Goal: Use online tool/utility: Utilize a website feature to perform a specific function

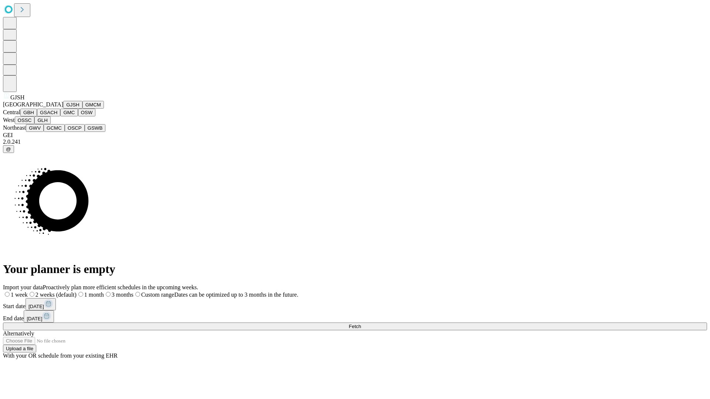
click at [63, 109] on button "GJSH" at bounding box center [72, 105] width 19 height 8
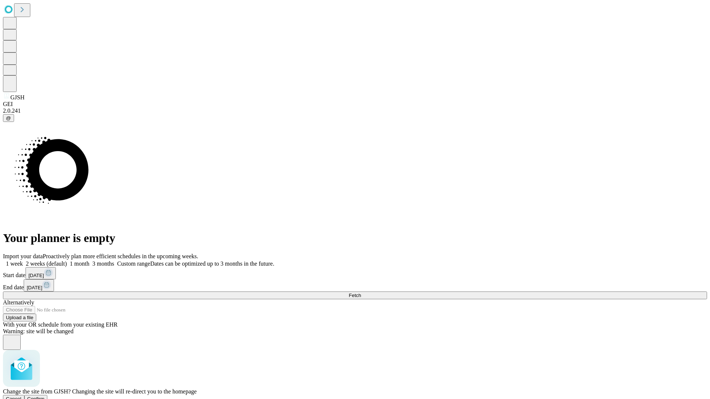
click at [45, 396] on span "Confirm" at bounding box center [35, 399] width 17 height 6
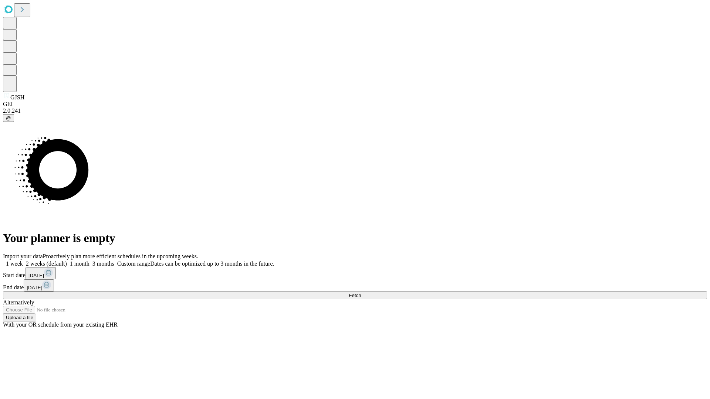
click at [89, 261] on label "1 month" at bounding box center [78, 264] width 23 height 6
click at [361, 293] on span "Fetch" at bounding box center [355, 296] width 12 height 6
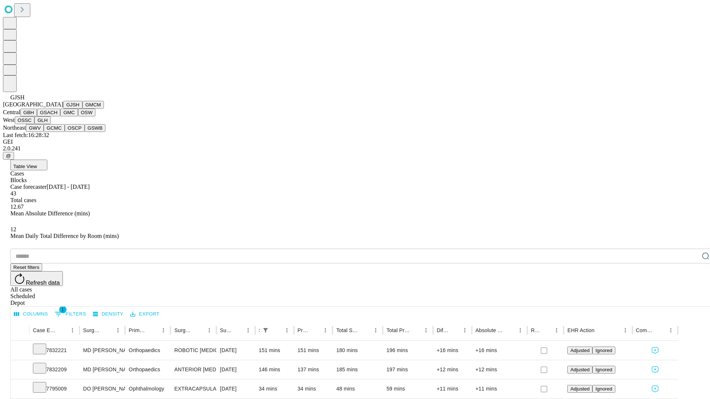
click at [82, 109] on button "GMCM" at bounding box center [92, 105] width 21 height 8
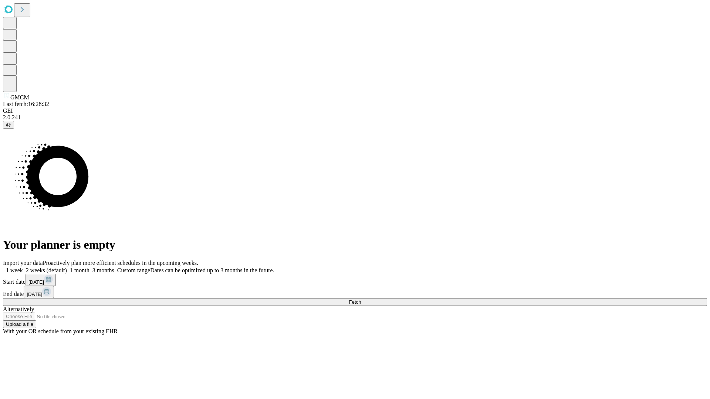
click at [89, 267] on label "1 month" at bounding box center [78, 270] width 23 height 6
click at [361, 299] on span "Fetch" at bounding box center [355, 302] width 12 height 6
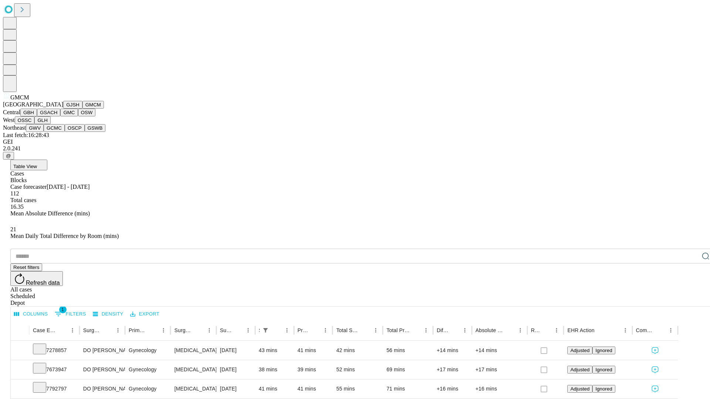
click at [37, 116] on button "GBH" at bounding box center [28, 113] width 17 height 8
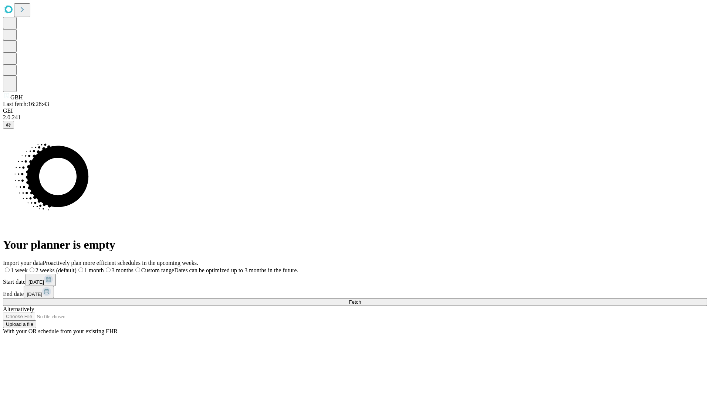
click at [104, 267] on label "1 month" at bounding box center [90, 270] width 27 height 6
click at [361, 299] on span "Fetch" at bounding box center [355, 302] width 12 height 6
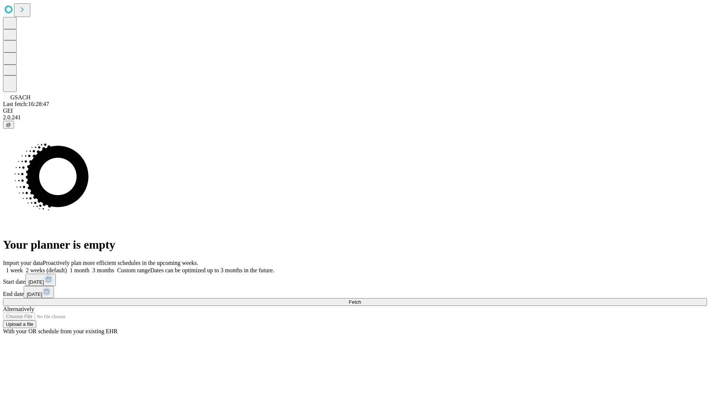
click at [89, 267] on label "1 month" at bounding box center [78, 270] width 23 height 6
click at [361, 299] on span "Fetch" at bounding box center [355, 302] width 12 height 6
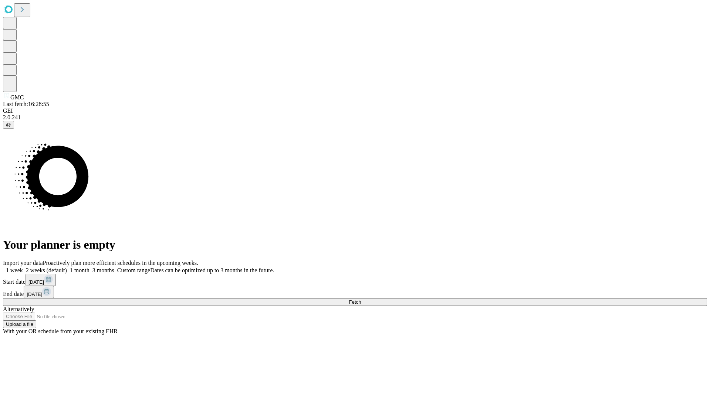
click at [89, 267] on label "1 month" at bounding box center [78, 270] width 23 height 6
click at [361, 299] on span "Fetch" at bounding box center [355, 302] width 12 height 6
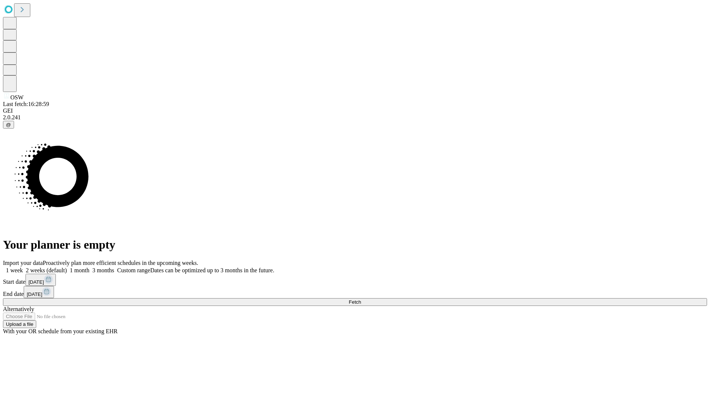
click at [89, 267] on label "1 month" at bounding box center [78, 270] width 23 height 6
click at [361, 299] on span "Fetch" at bounding box center [355, 302] width 12 height 6
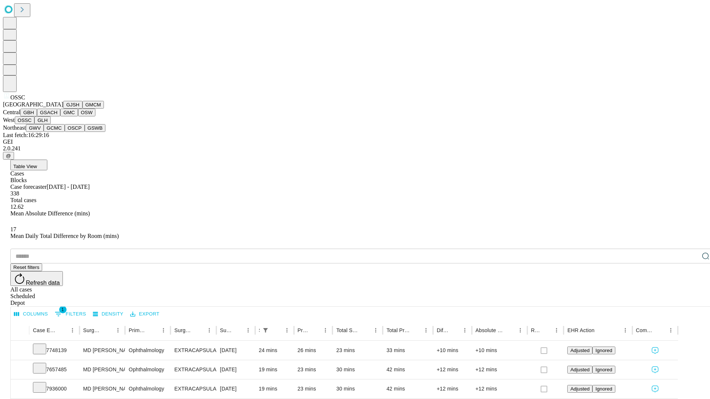
click at [50, 124] on button "GLH" at bounding box center [42, 120] width 16 height 8
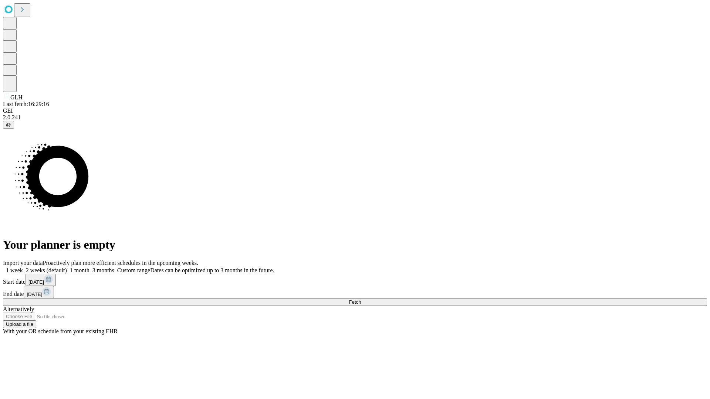
click at [89, 267] on label "1 month" at bounding box center [78, 270] width 23 height 6
click at [361, 299] on span "Fetch" at bounding box center [355, 302] width 12 height 6
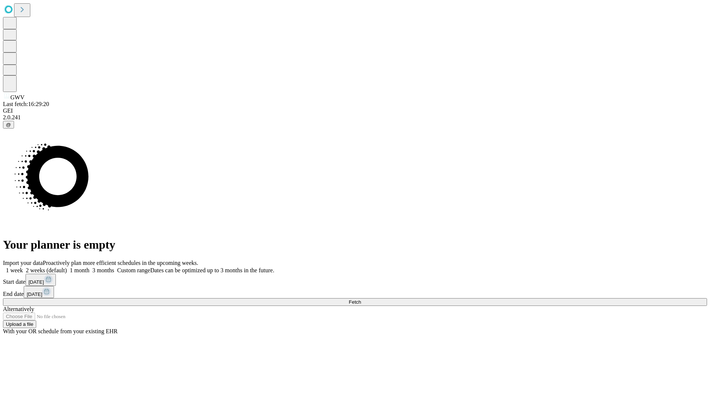
click at [89, 267] on label "1 month" at bounding box center [78, 270] width 23 height 6
click at [361, 299] on span "Fetch" at bounding box center [355, 302] width 12 height 6
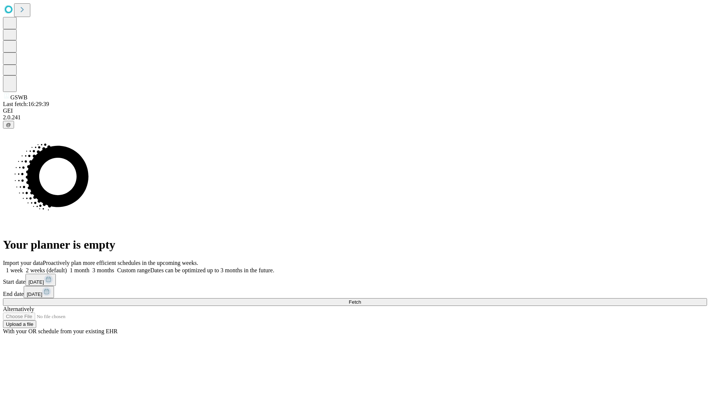
click at [89, 267] on label "1 month" at bounding box center [78, 270] width 23 height 6
click at [361, 299] on span "Fetch" at bounding box center [355, 302] width 12 height 6
